Goal: Check status: Check status

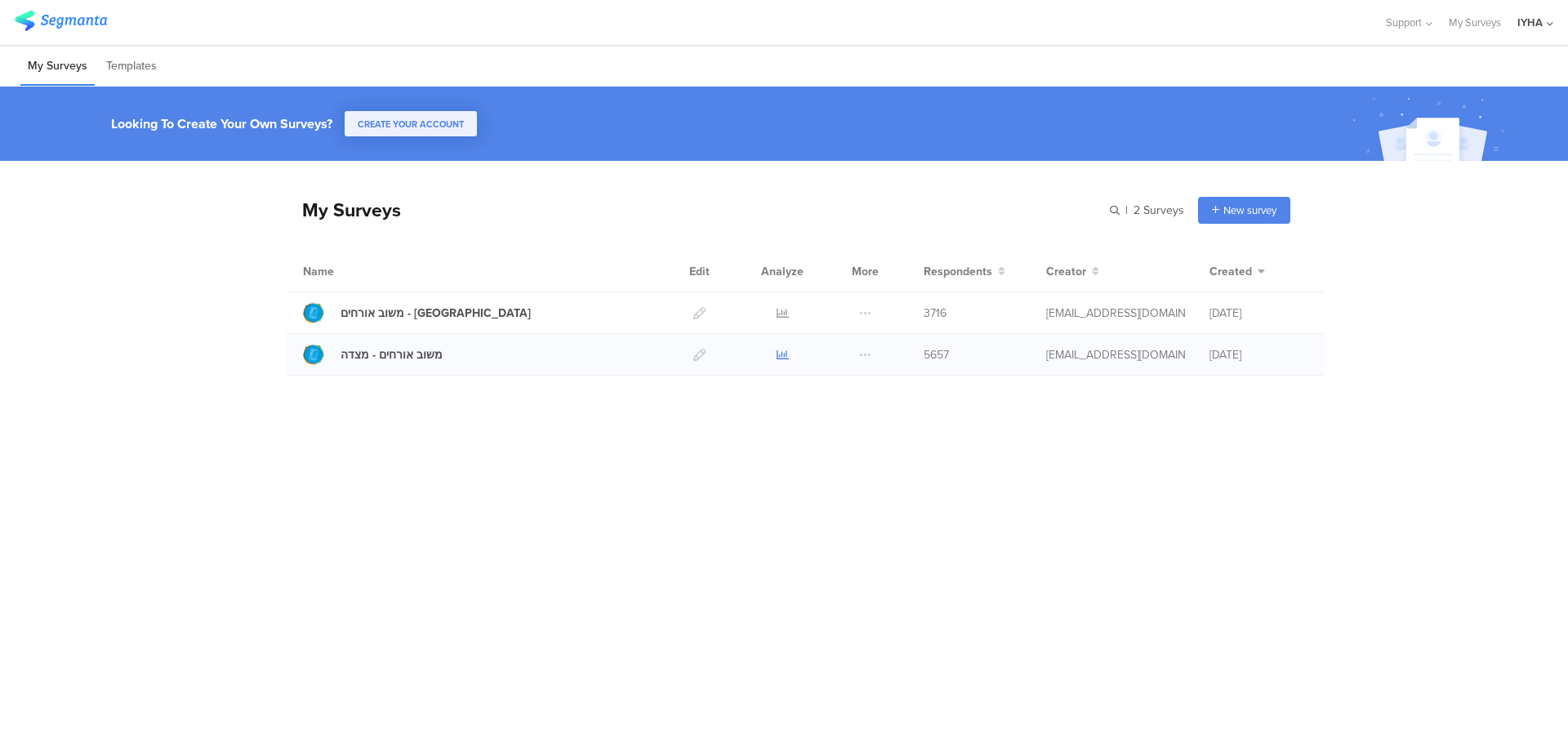
click at [781, 351] on icon at bounding box center [782, 354] width 12 height 12
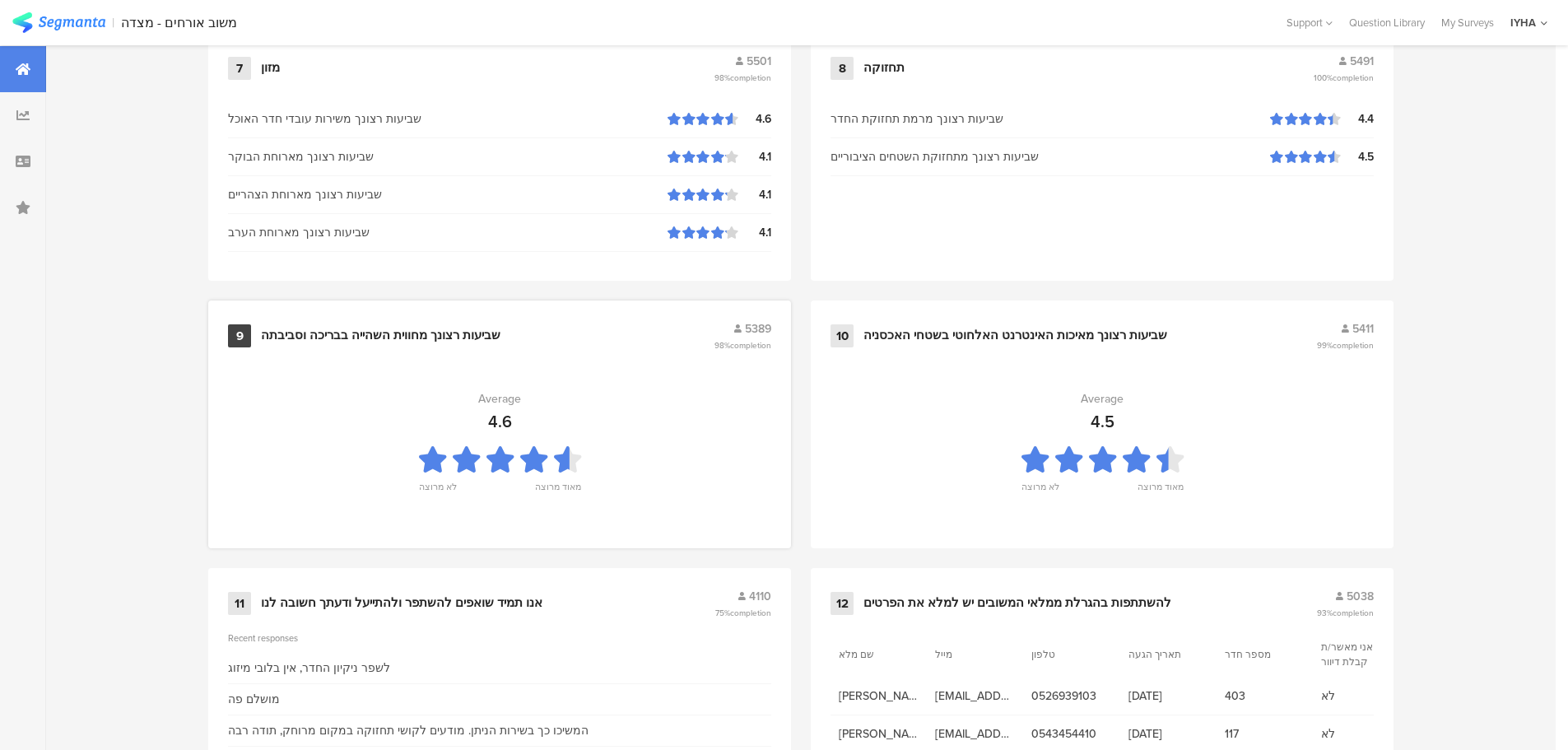
scroll to position [1664, 0]
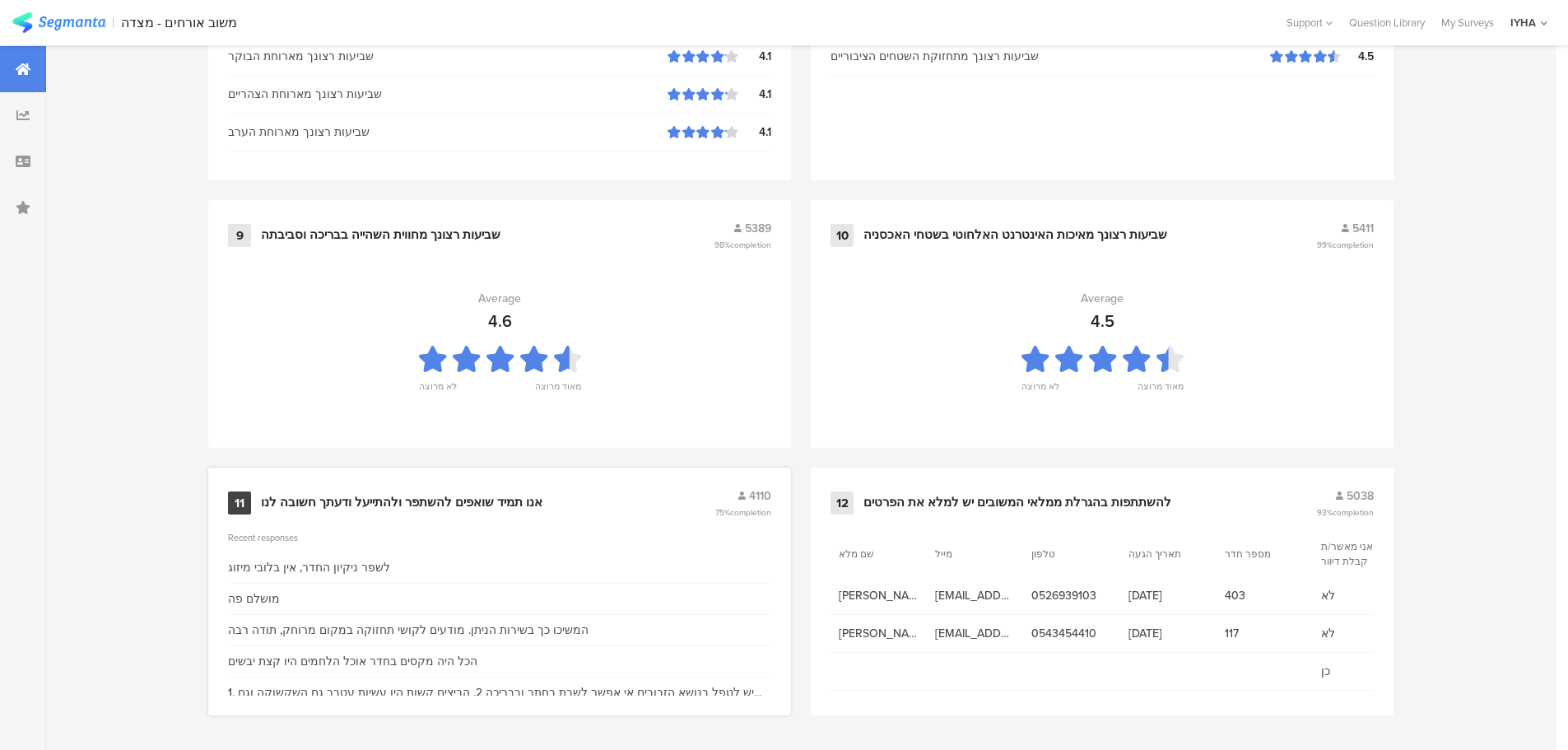
click at [444, 504] on div "אנו תמיד שואפים להשתפר ולהתייעל ודעתך חשובה לנו" at bounding box center [401, 503] width 282 height 17
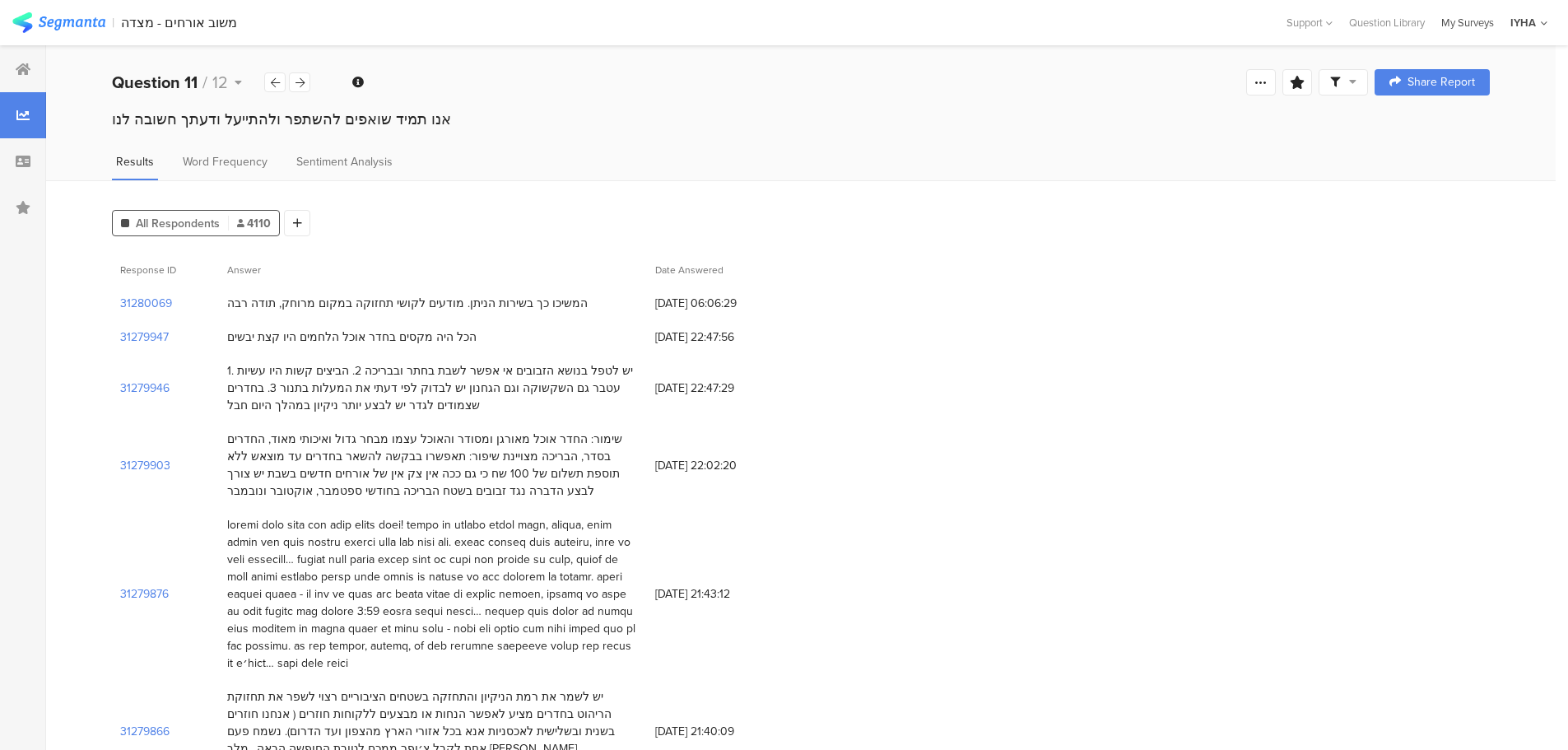
click at [1458, 22] on div "My Surveys" at bounding box center [1467, 23] width 70 height 16
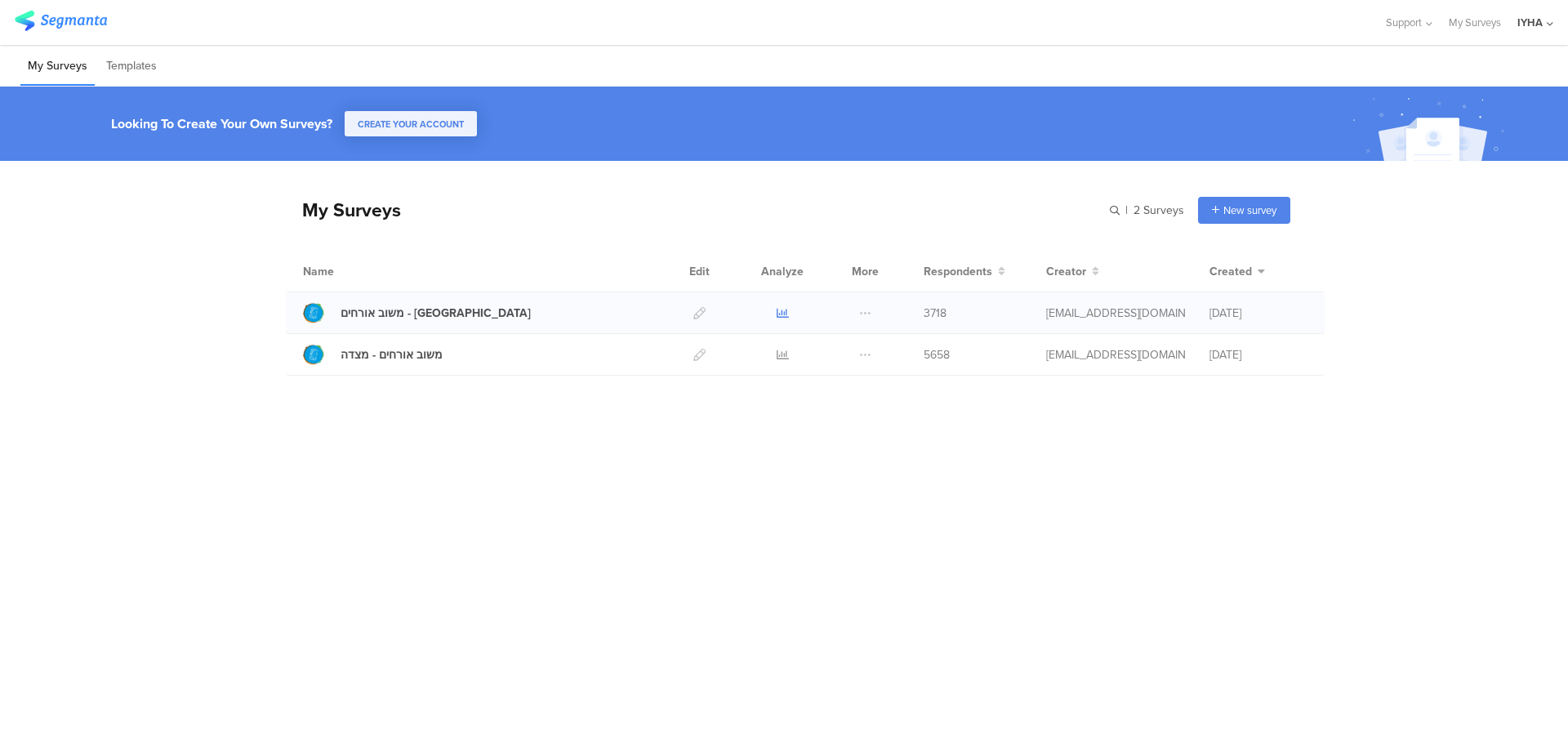
click at [781, 310] on icon at bounding box center [782, 313] width 12 height 12
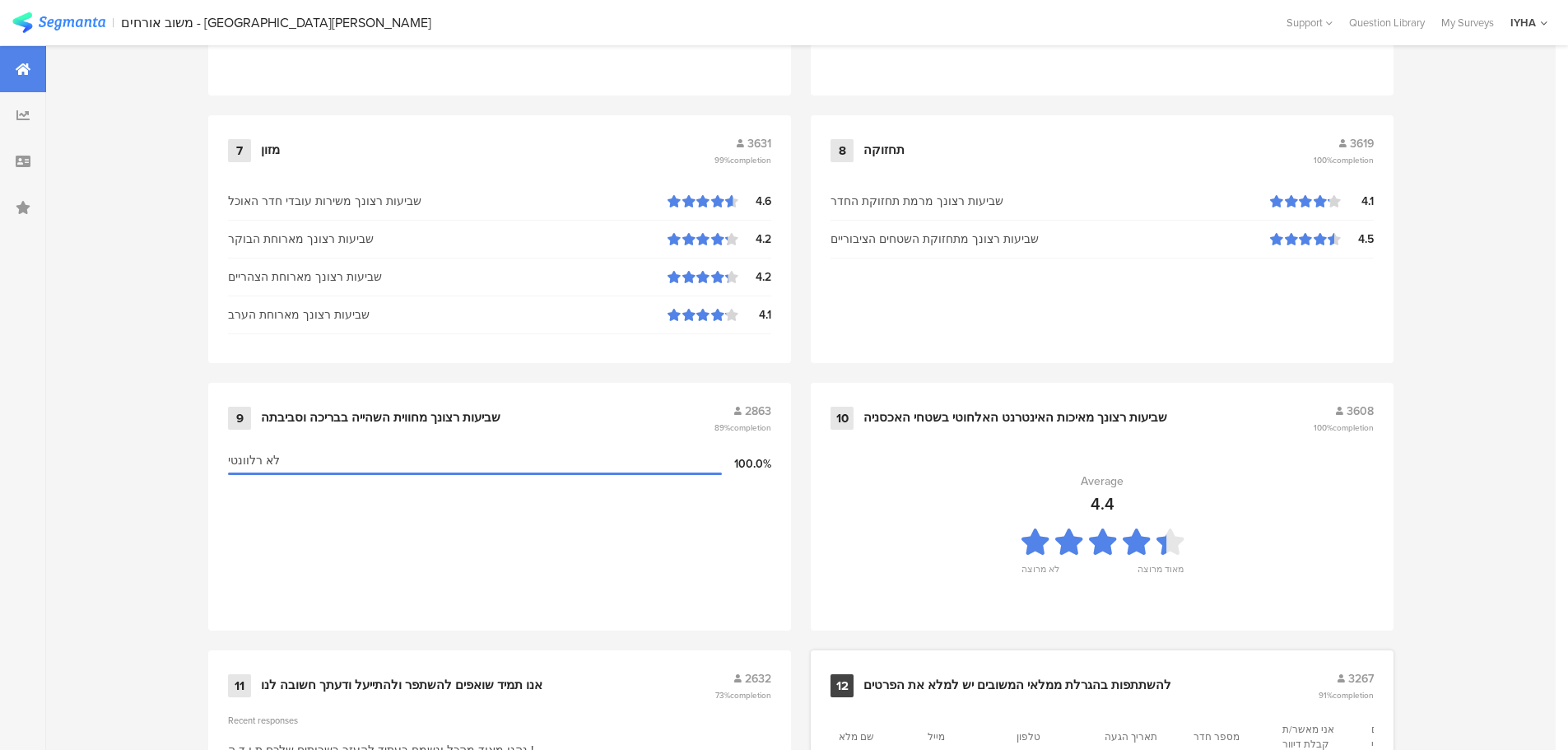
scroll to position [1664, 0]
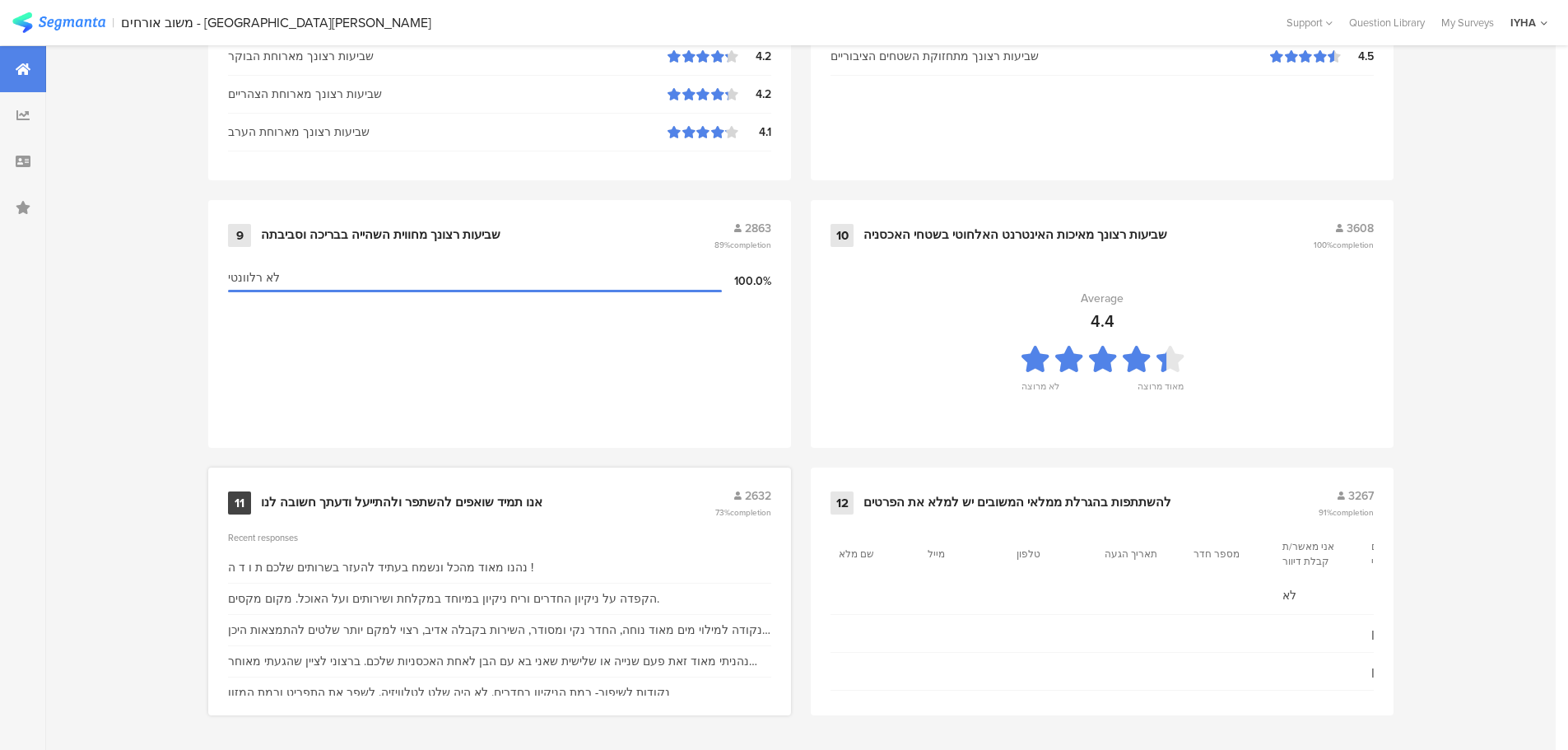
click at [383, 494] on div "אנו תמיד שואפים להשתפר ולהתייעל ודעתך חשובה לנו" at bounding box center [401, 503] width 282 height 17
